Goal: Entertainment & Leisure: Browse casually

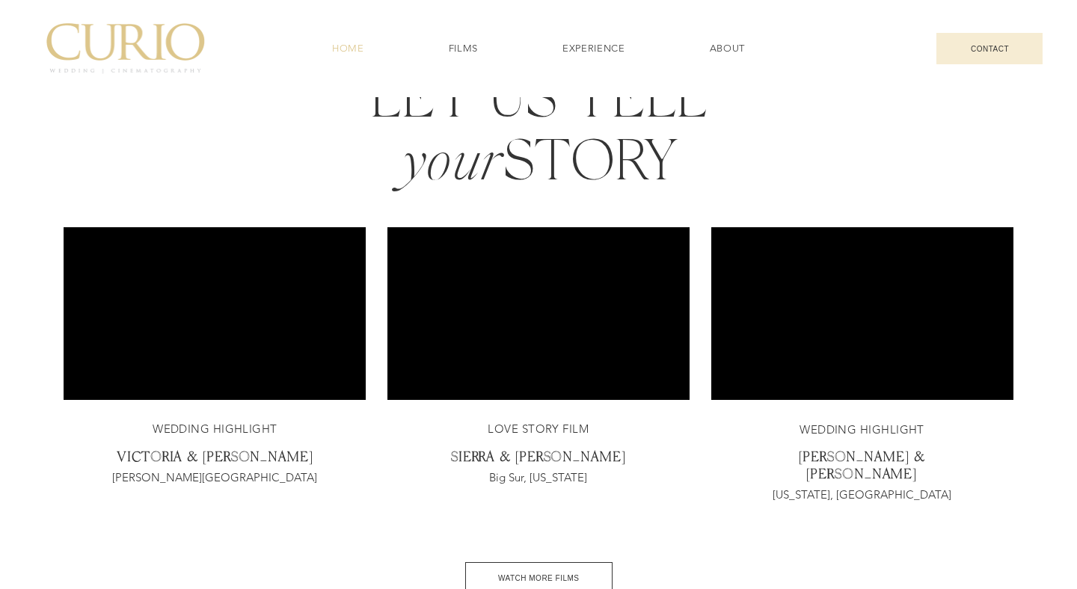
scroll to position [2803, 0]
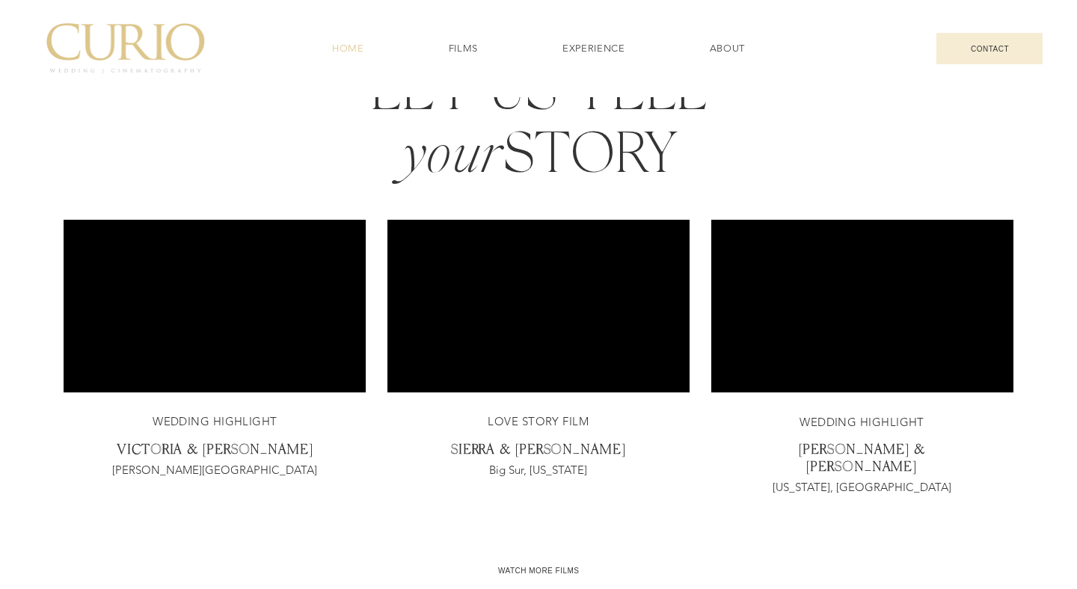
click at [547, 556] on span "WATCH MORE FILMS" at bounding box center [539, 570] width 148 height 31
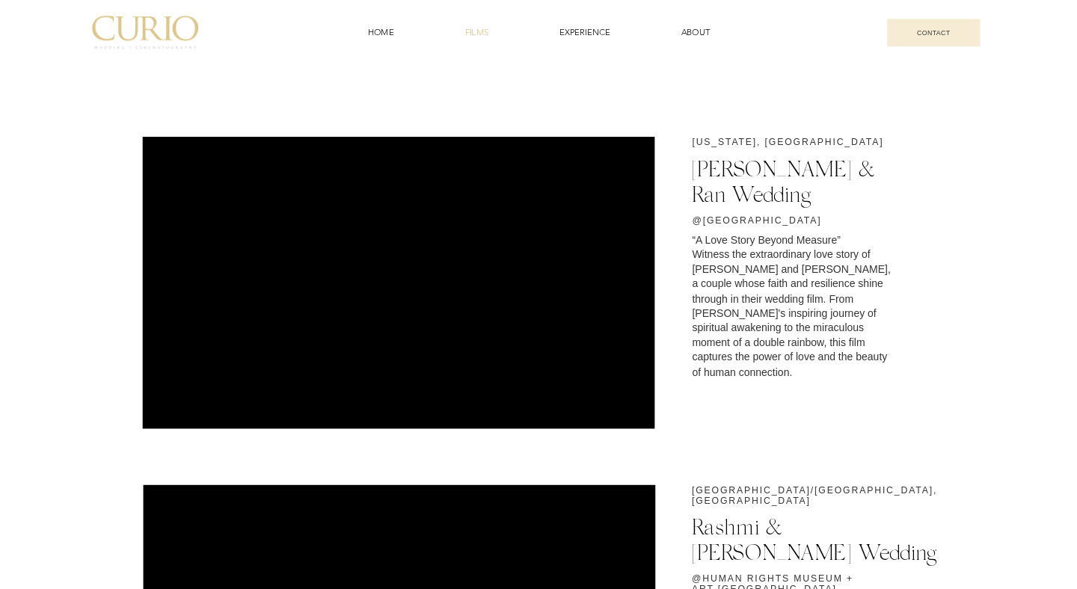
scroll to position [295, 0]
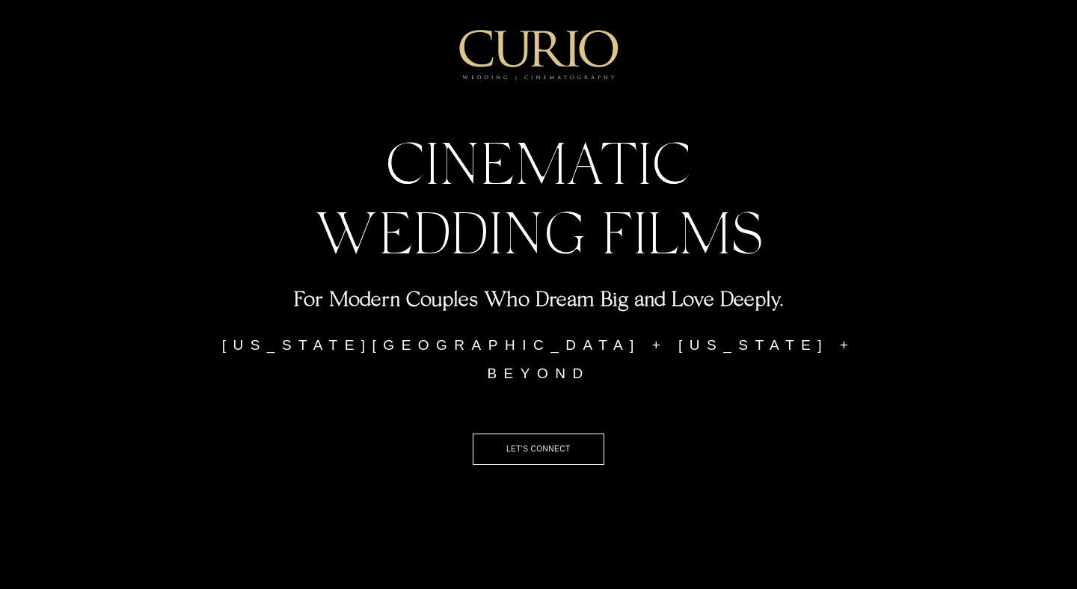
scroll to position [1, 0]
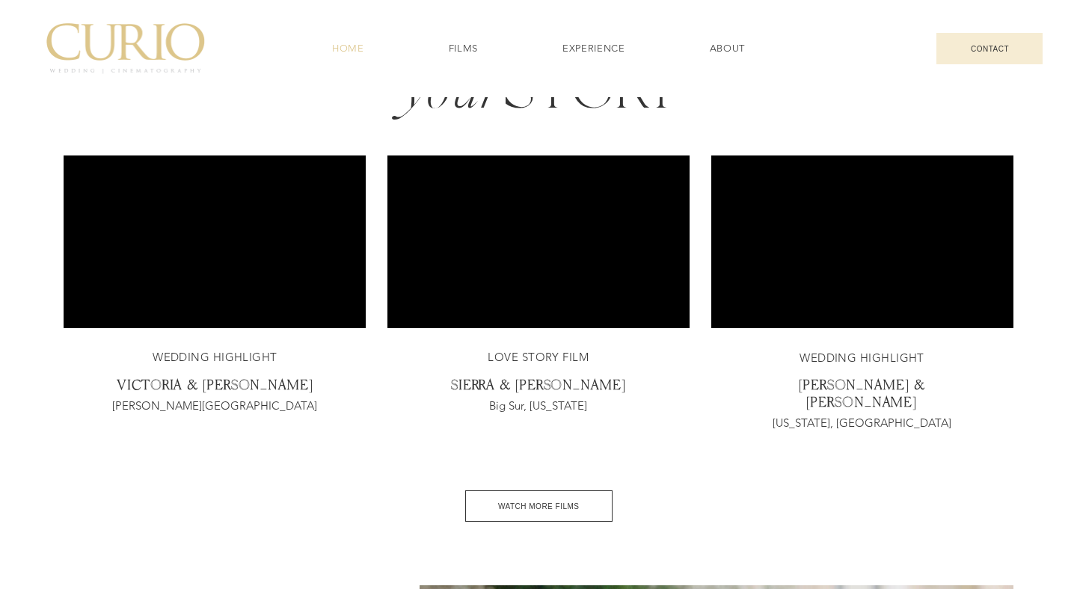
scroll to position [2872, 0]
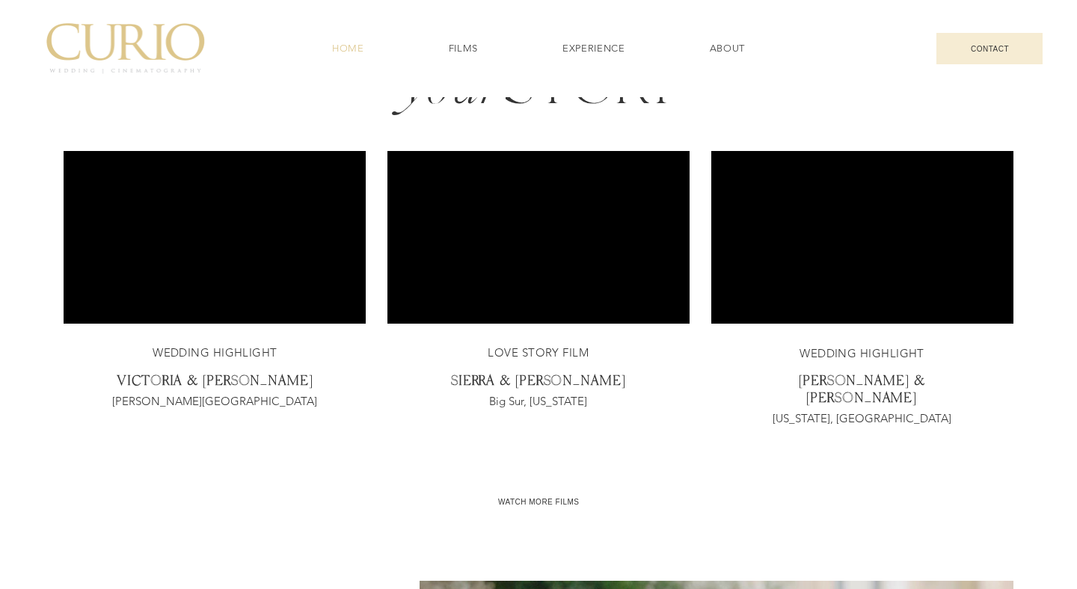
click at [538, 513] on span "WATCH MORE FILMS" at bounding box center [539, 501] width 148 height 31
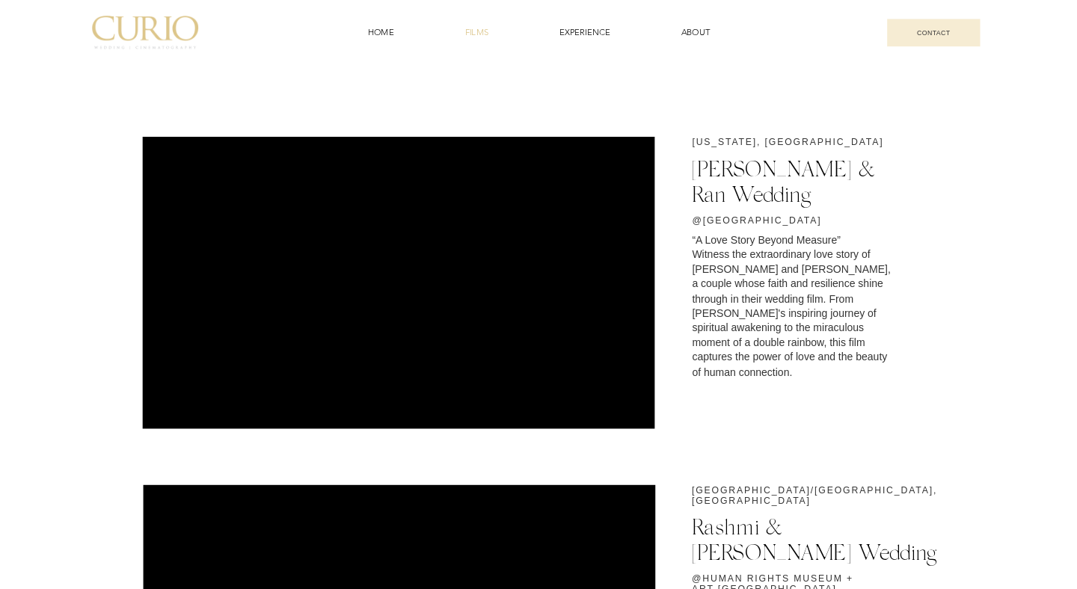
scroll to position [535, 0]
